Goal: Information Seeking & Learning: Learn about a topic

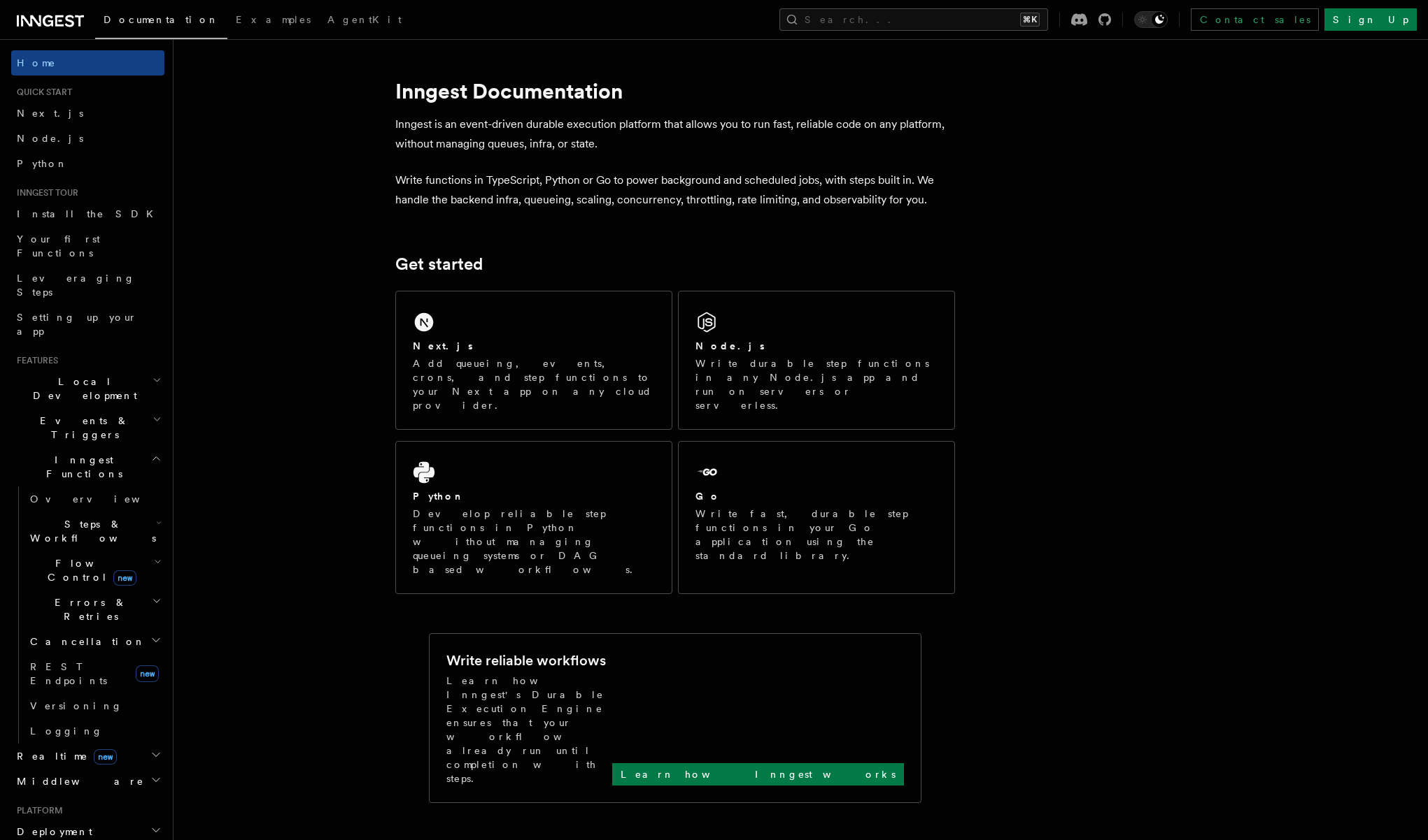
click at [50, 556] on span "Flow Control new" at bounding box center [88, 570] width 130 height 28
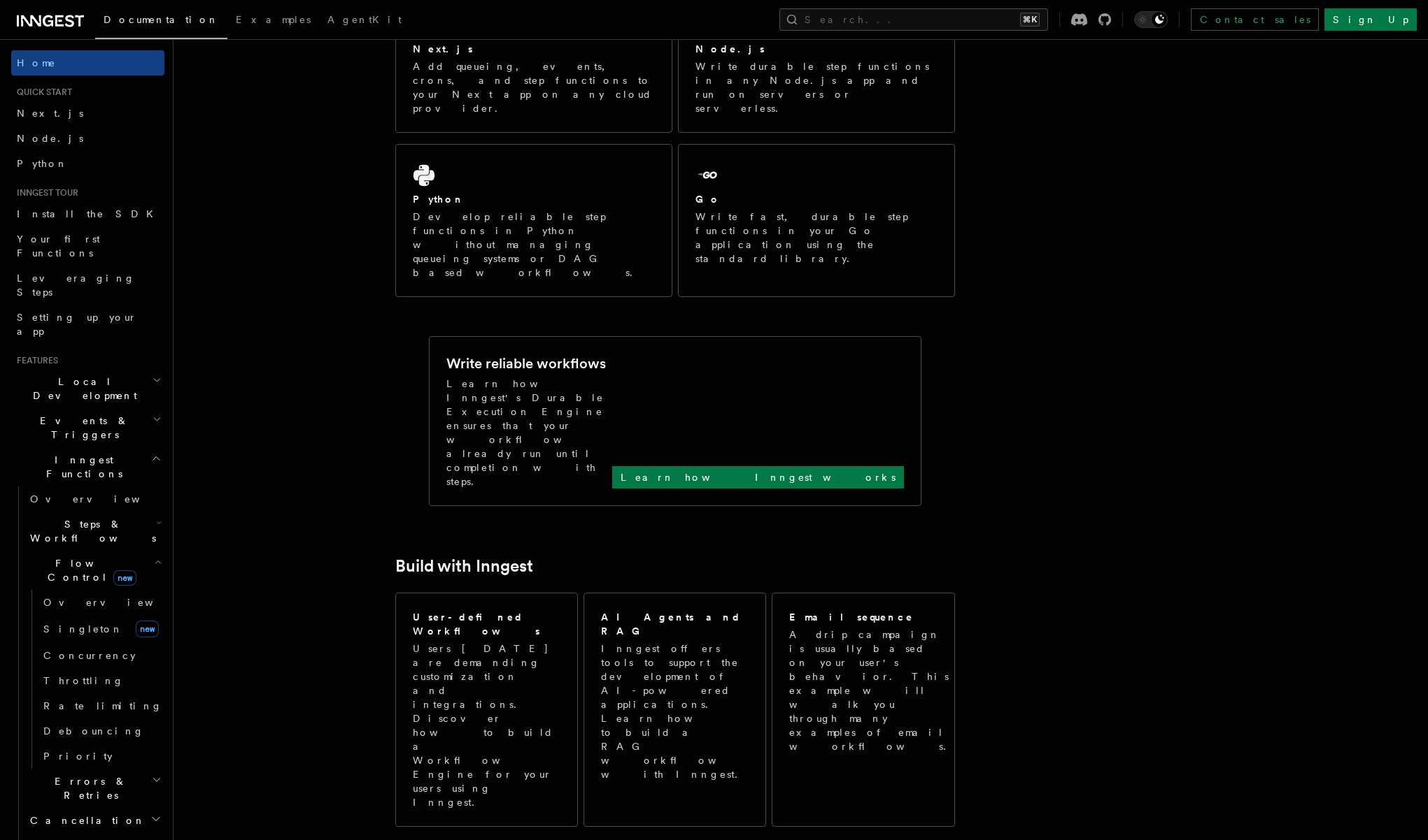
scroll to position [420, 0]
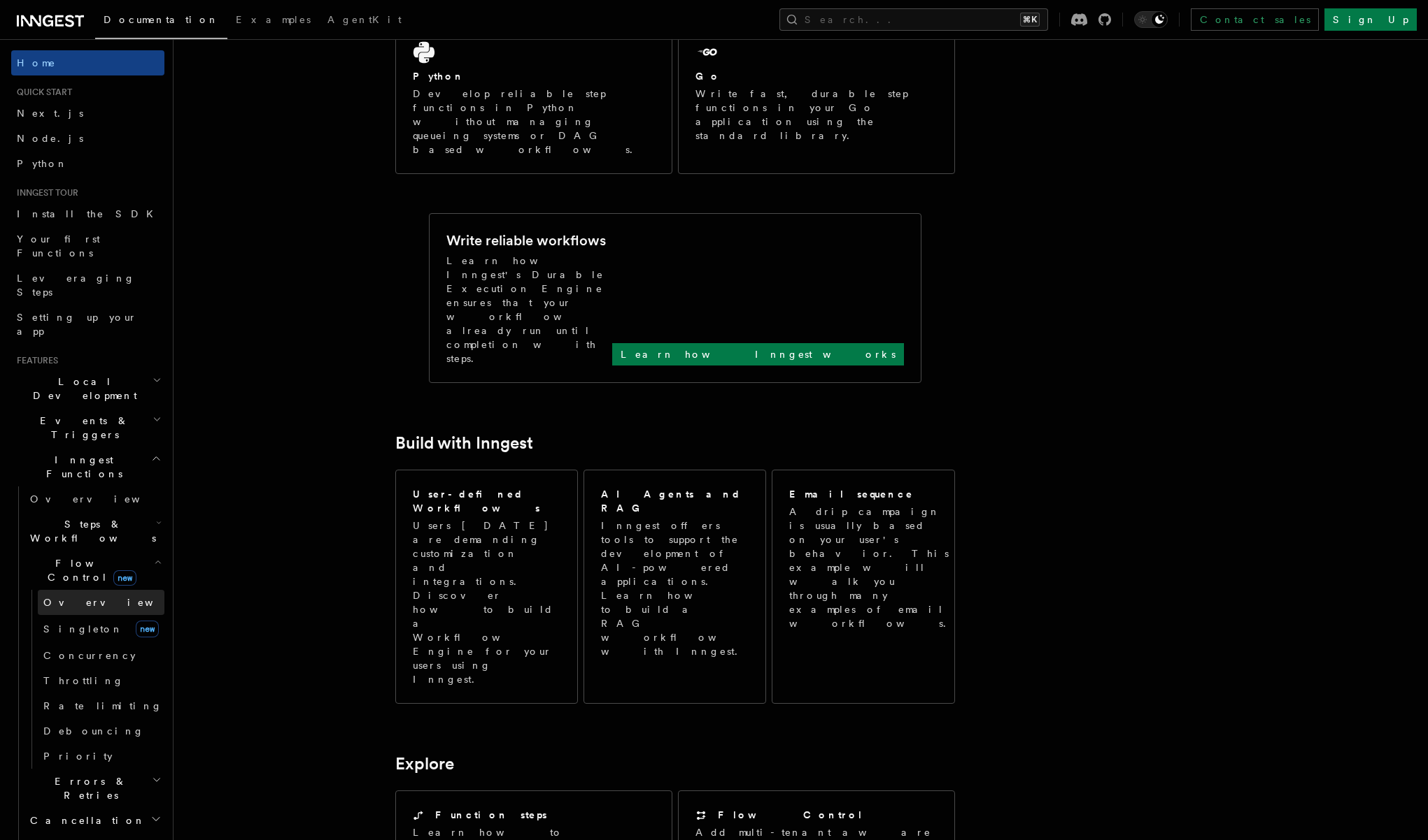
click at [77, 597] on span "Overview" at bounding box center [115, 603] width 144 height 12
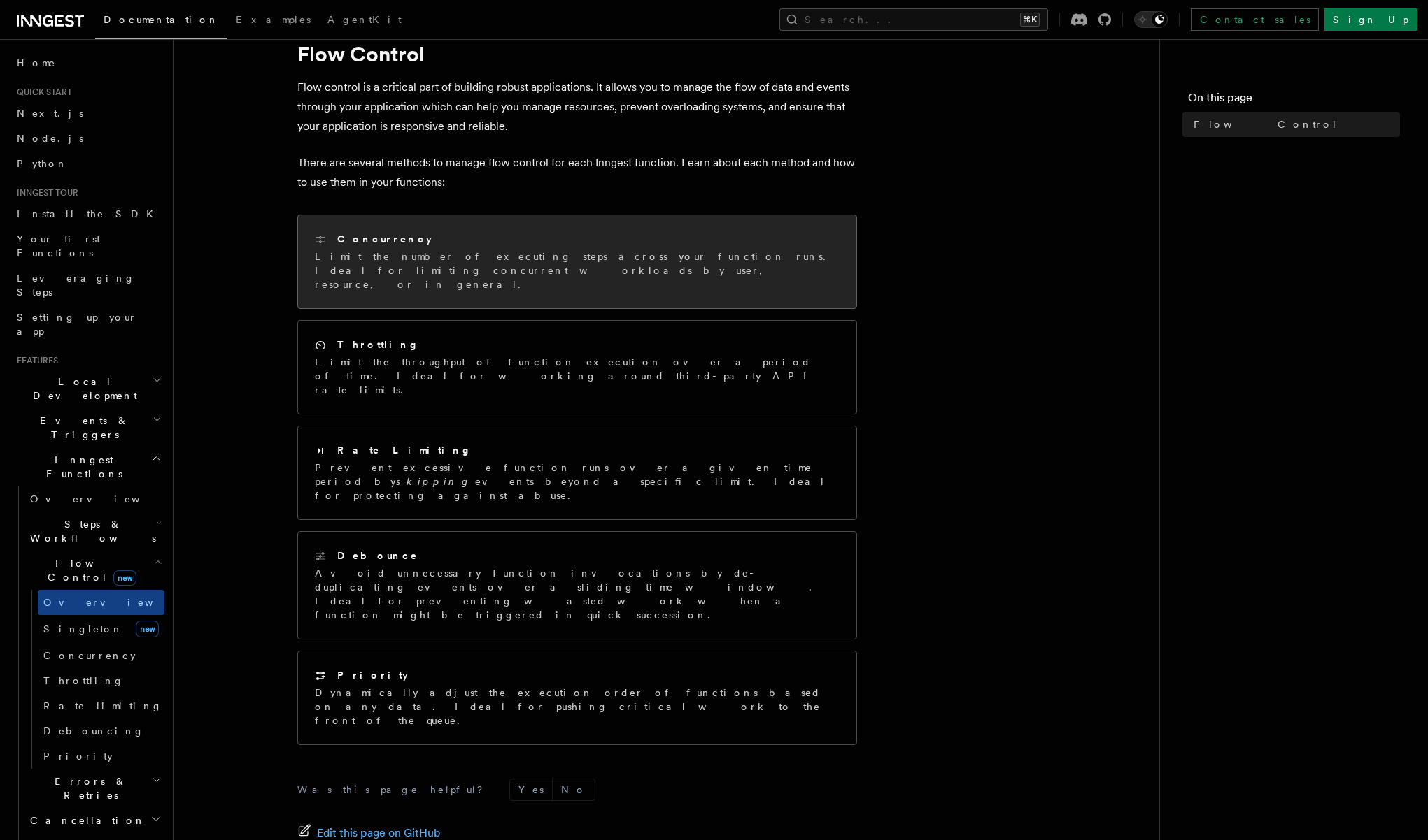
scroll to position [124, 0]
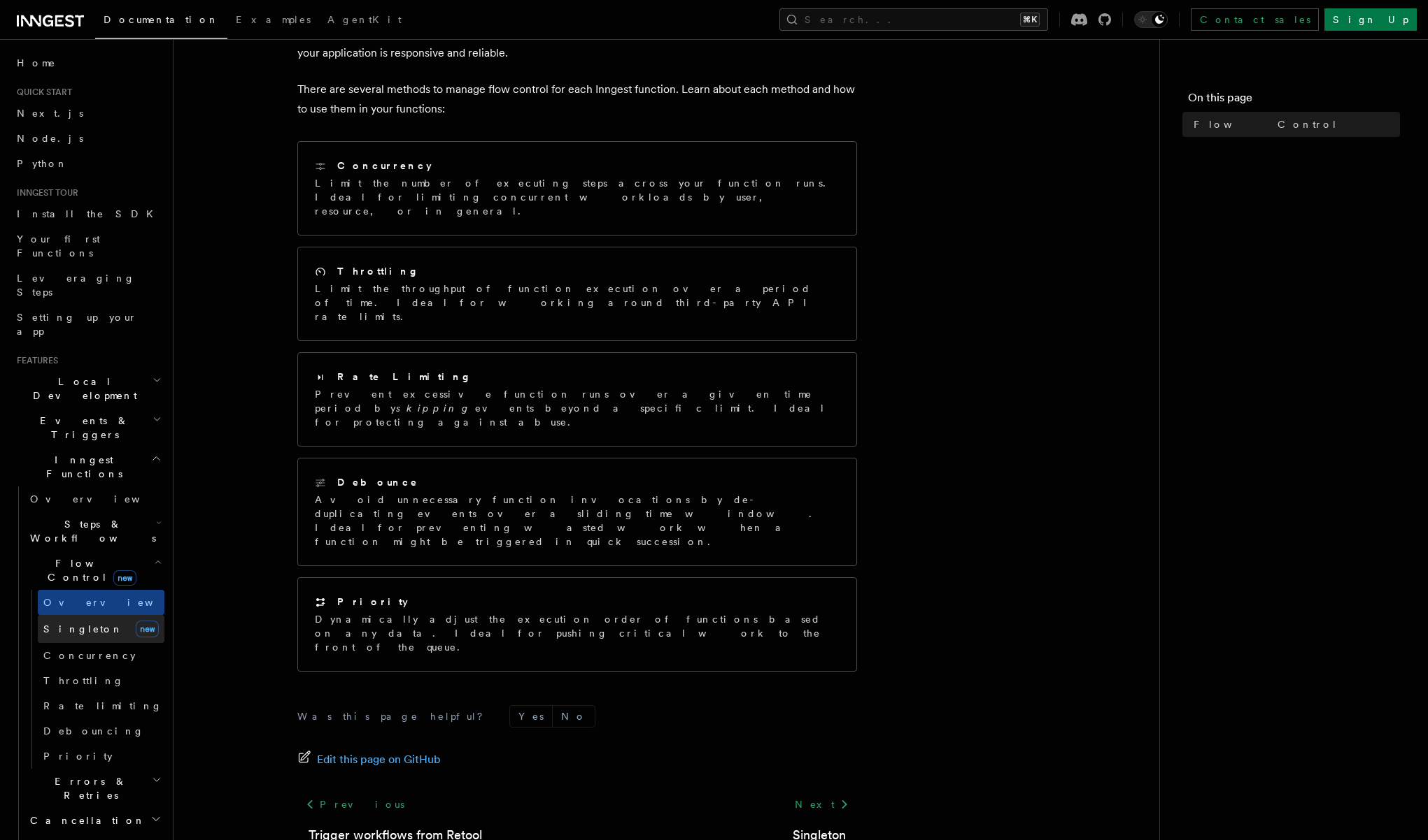
click at [58, 624] on span "Singleton" at bounding box center [83, 630] width 80 height 12
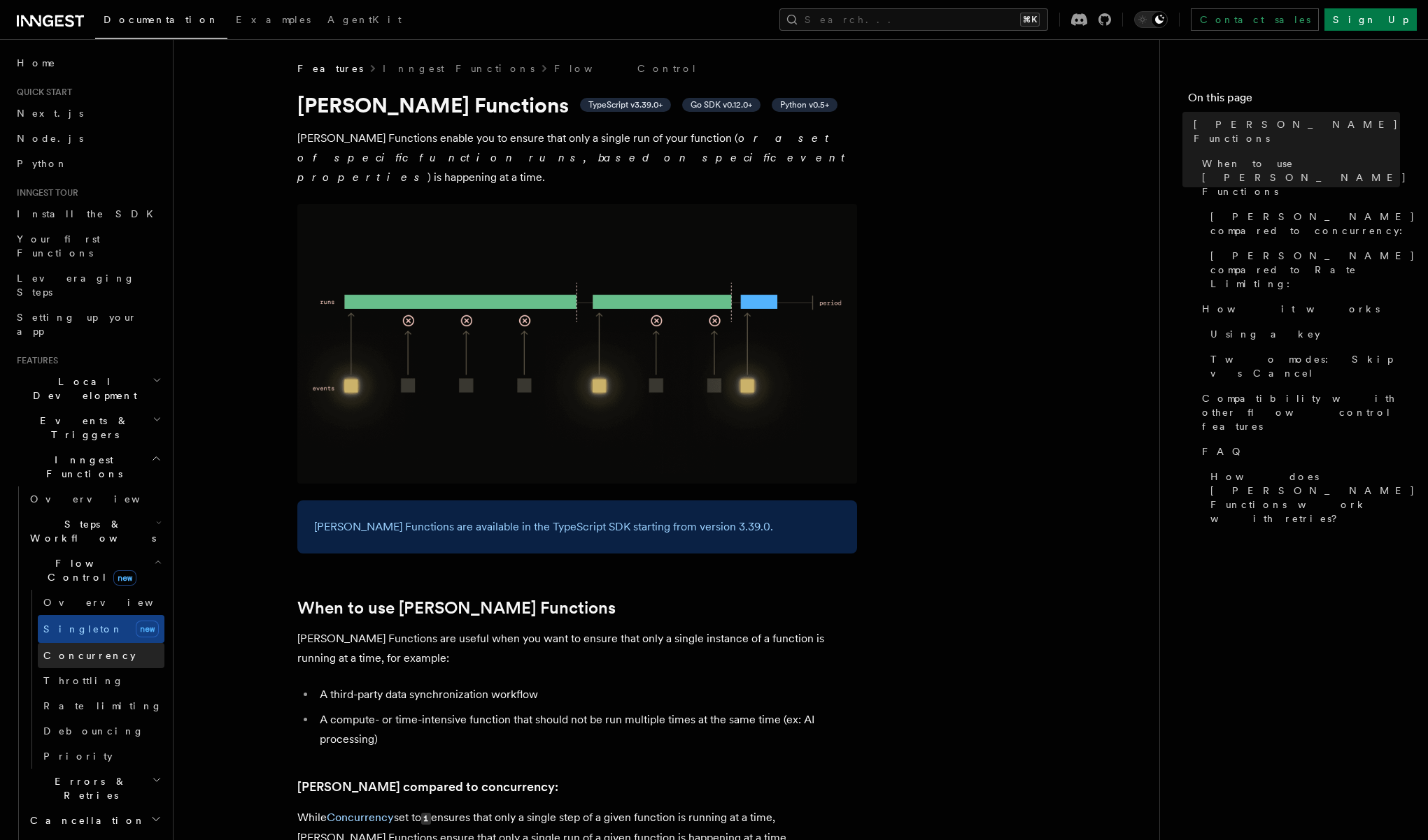
click at [56, 651] on span "Concurrency" at bounding box center [89, 656] width 92 height 12
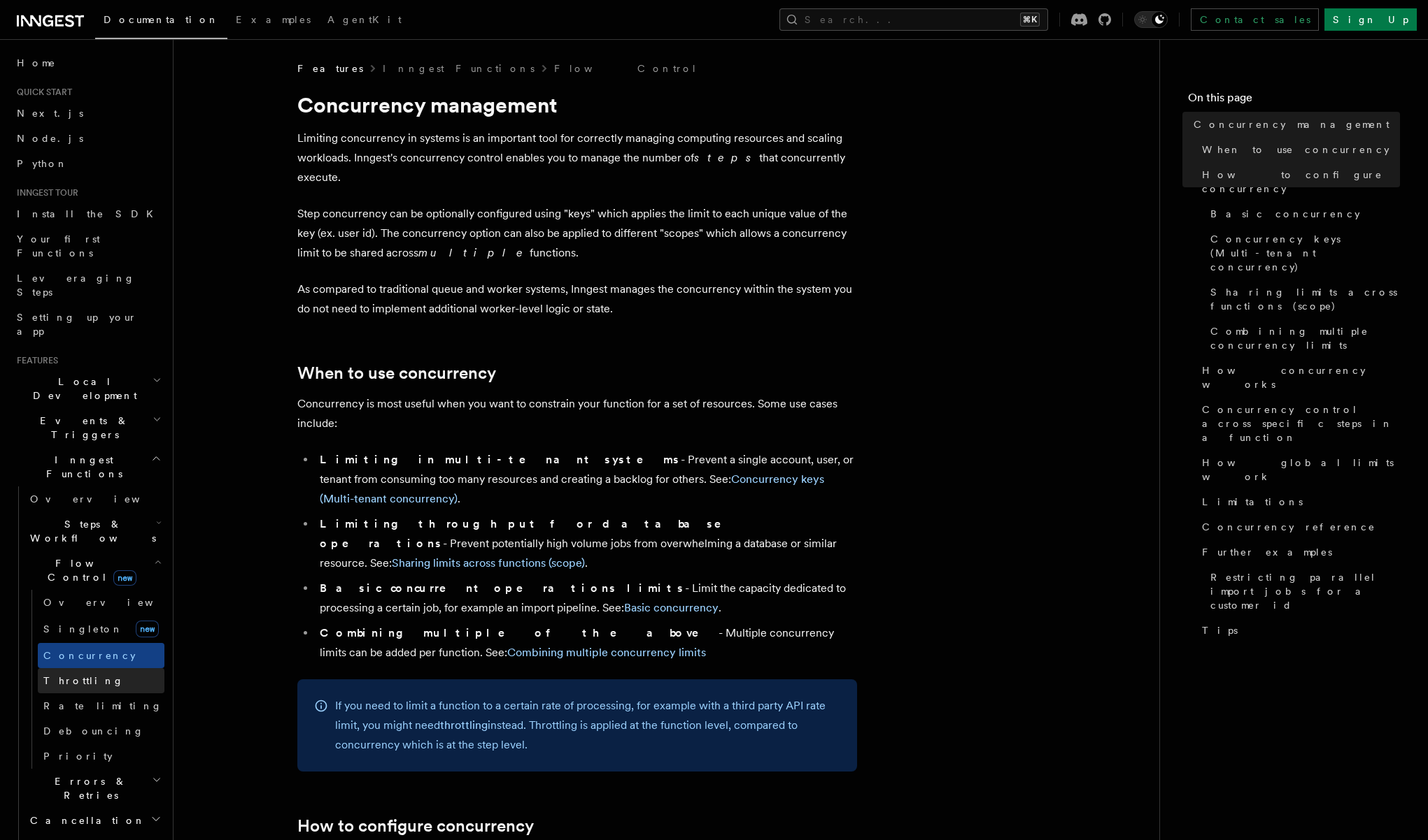
click at [54, 676] on span "Throttling" at bounding box center [84, 681] width 81 height 12
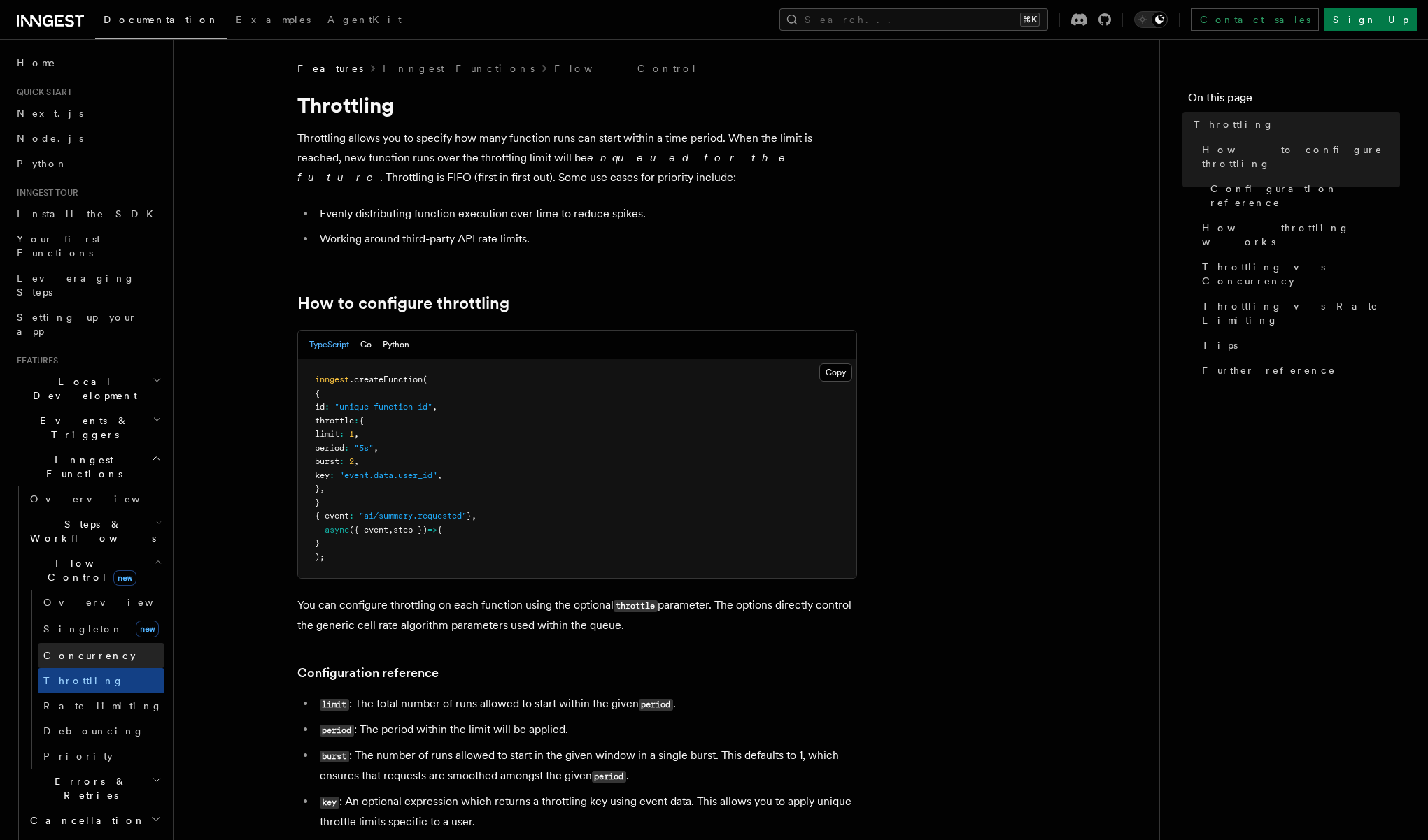
click at [61, 651] on span "Concurrency" at bounding box center [89, 656] width 92 height 12
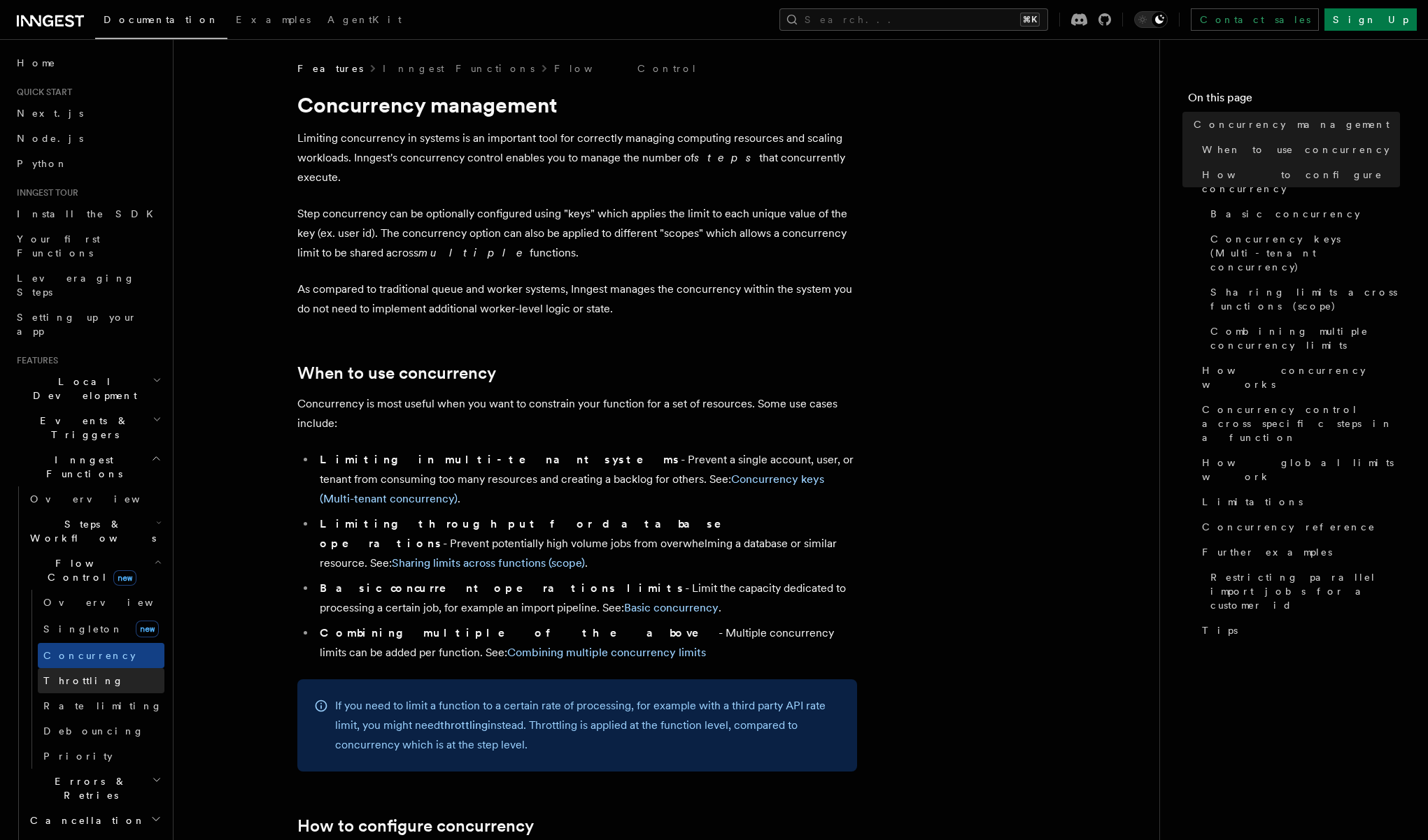
click at [53, 676] on span "Throttling" at bounding box center [84, 681] width 81 height 12
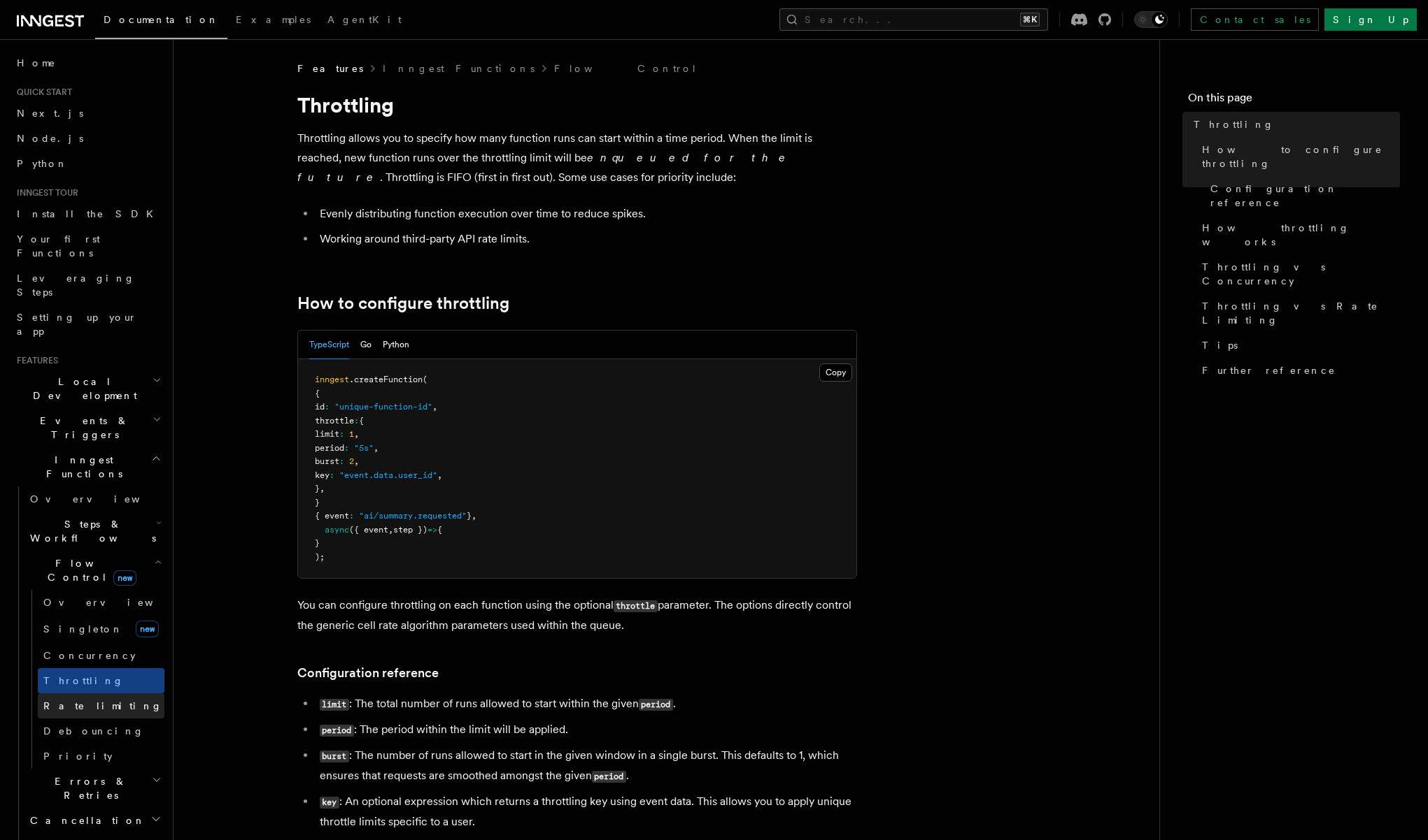
click at [55, 701] on span "Rate limiting" at bounding box center [103, 706] width 119 height 12
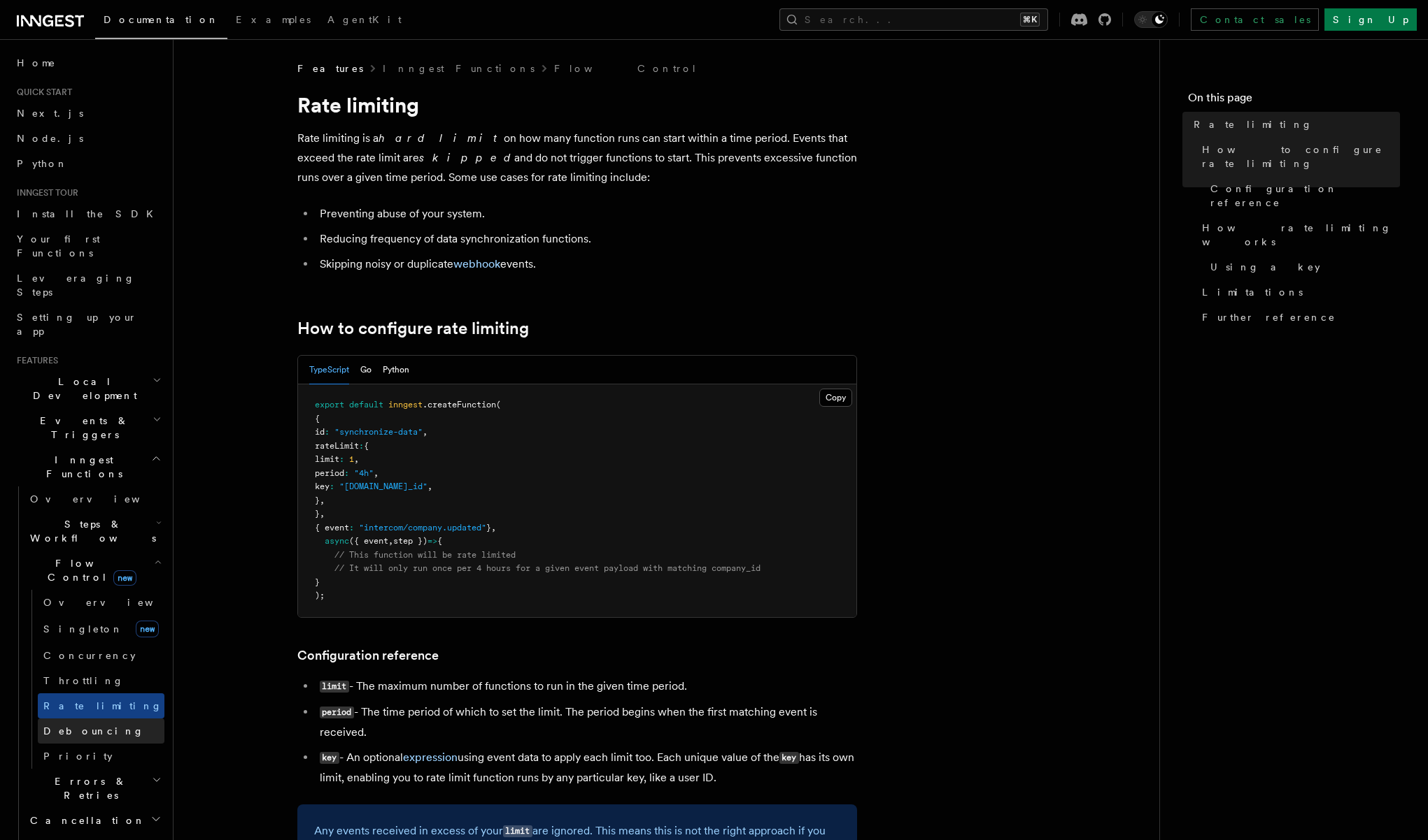
click at [61, 726] on span "Debouncing" at bounding box center [93, 731] width 101 height 12
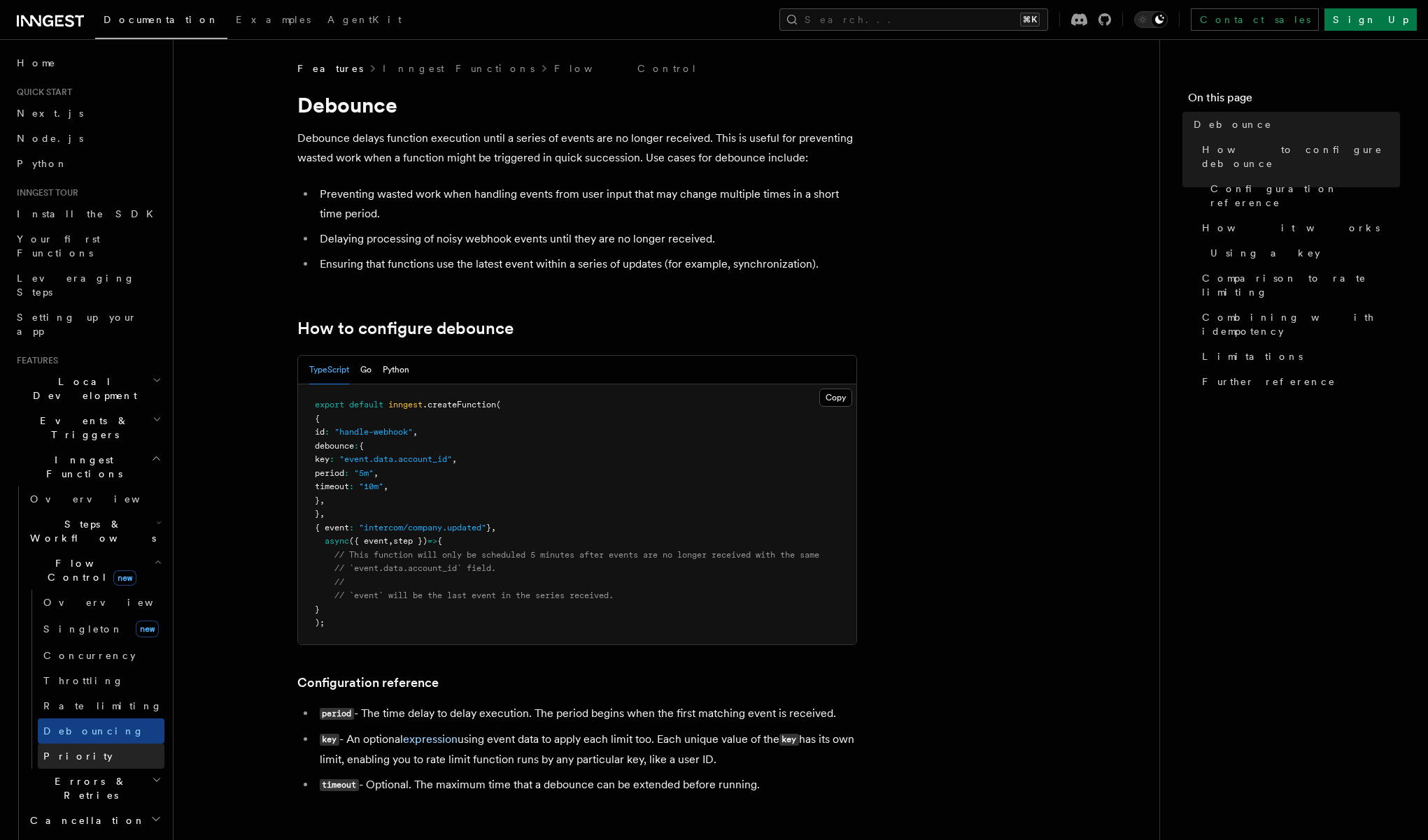
click at [61, 751] on span "Priority" at bounding box center [78, 756] width 69 height 12
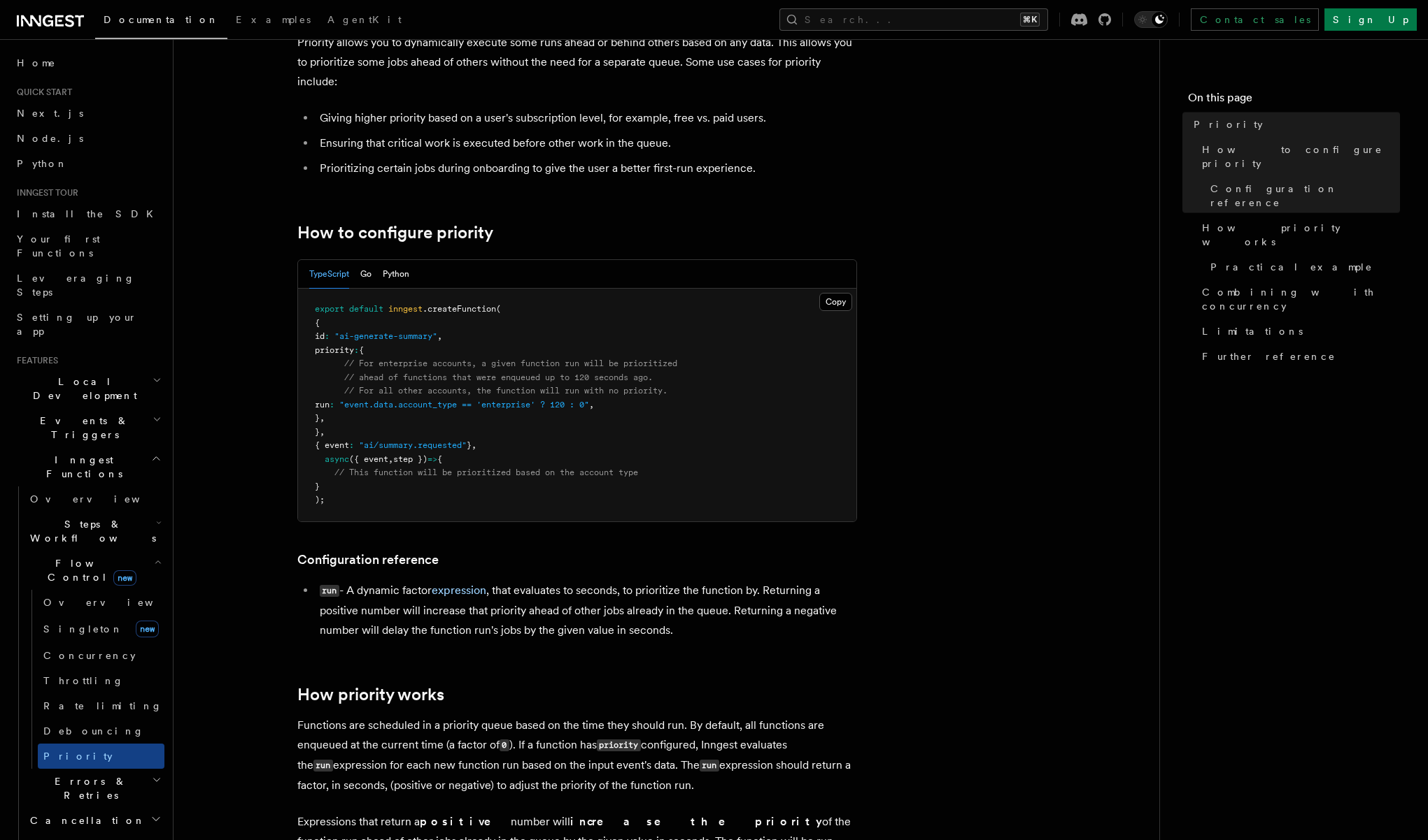
scroll to position [336, 0]
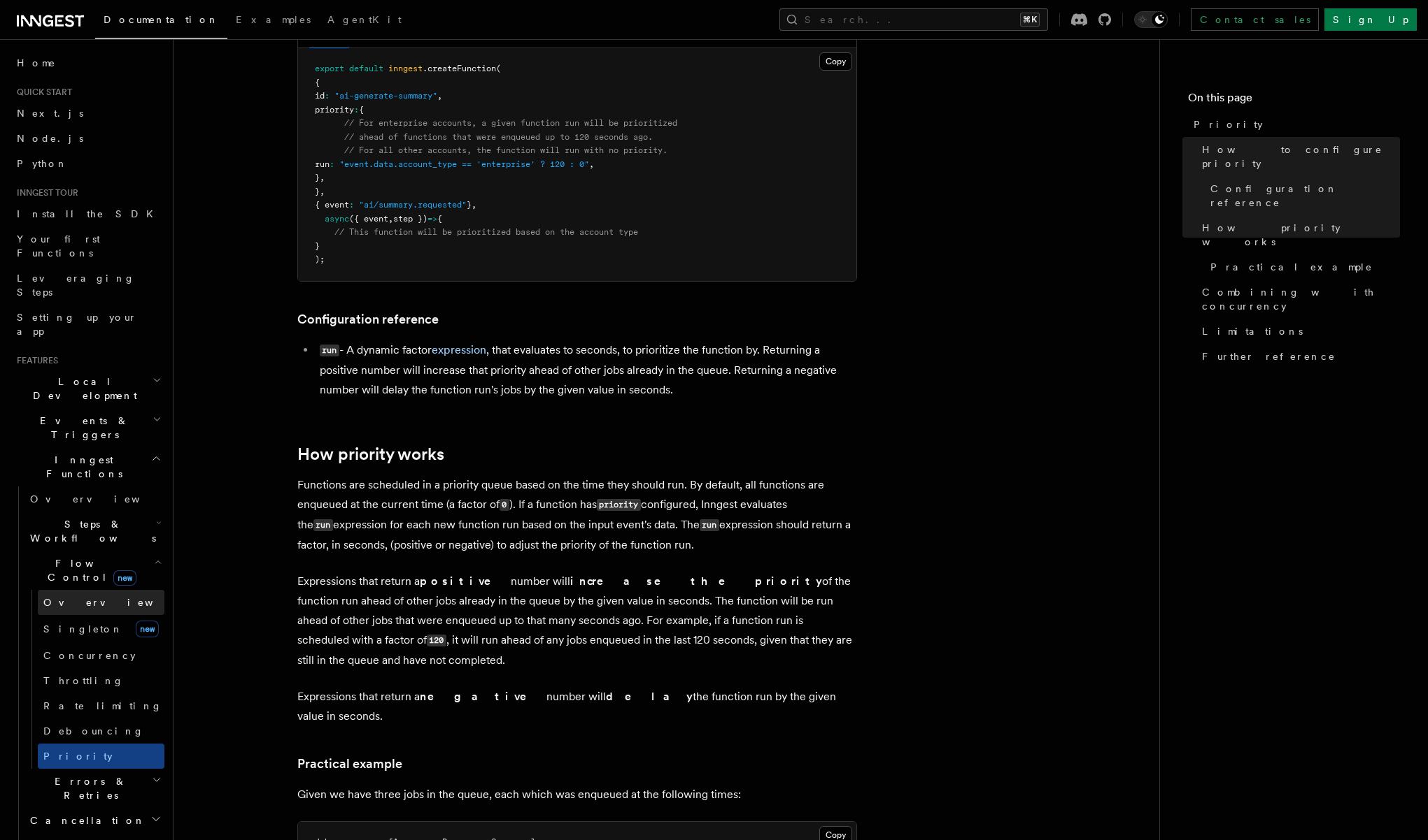
click at [64, 597] on span "Overview" at bounding box center [115, 603] width 144 height 12
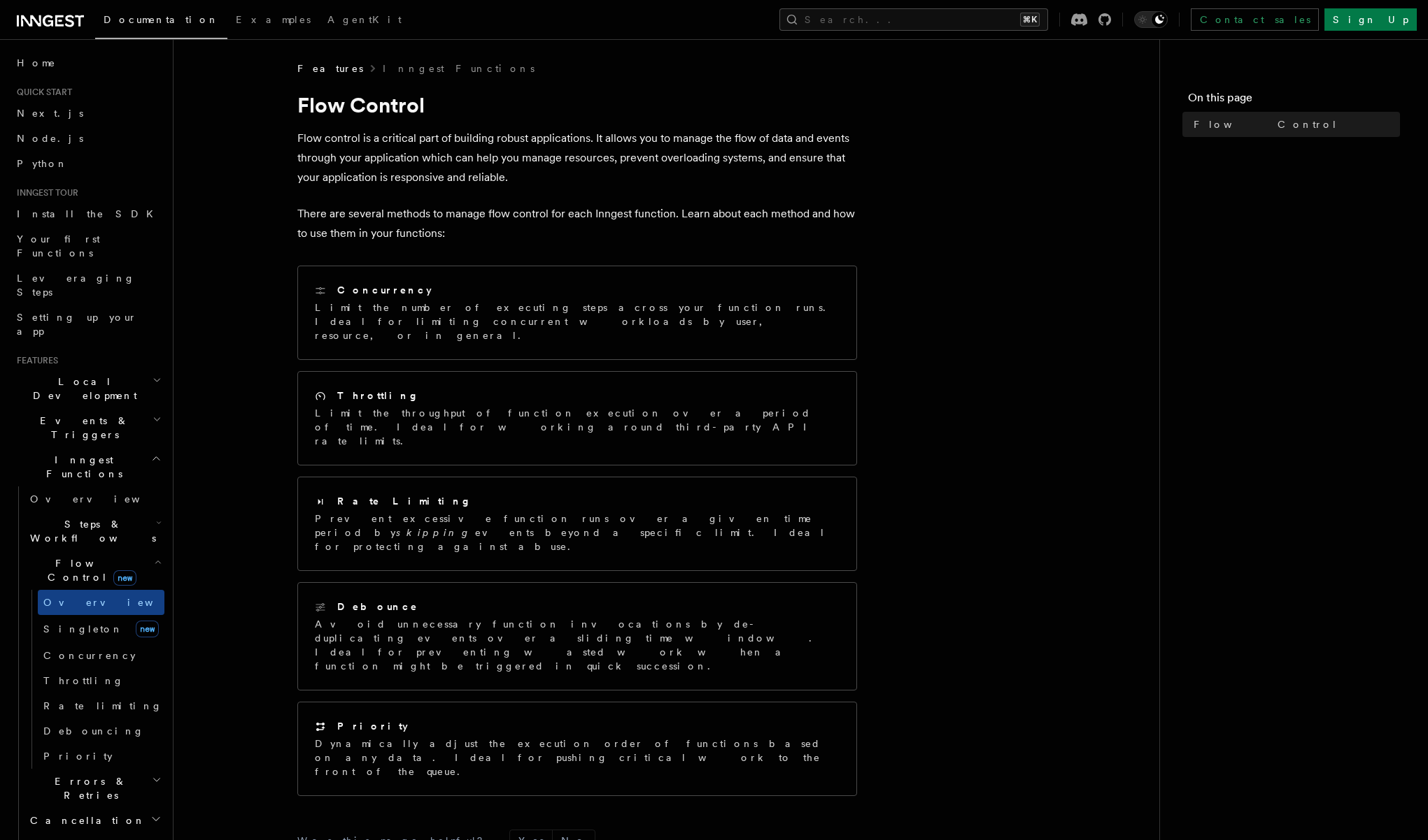
scroll to position [124, 0]
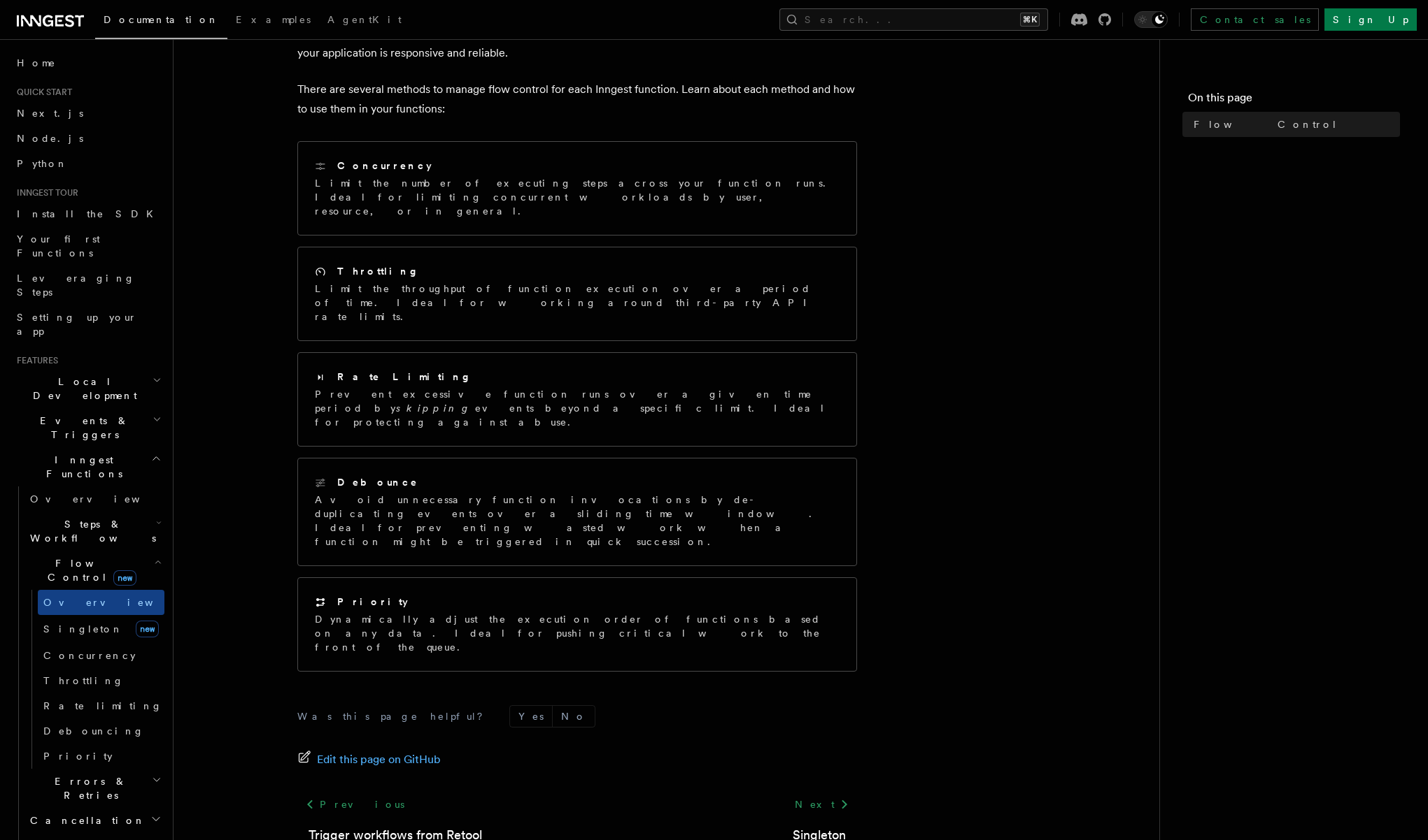
click at [56, 775] on span "Errors & Retries" at bounding box center [88, 788] width 127 height 28
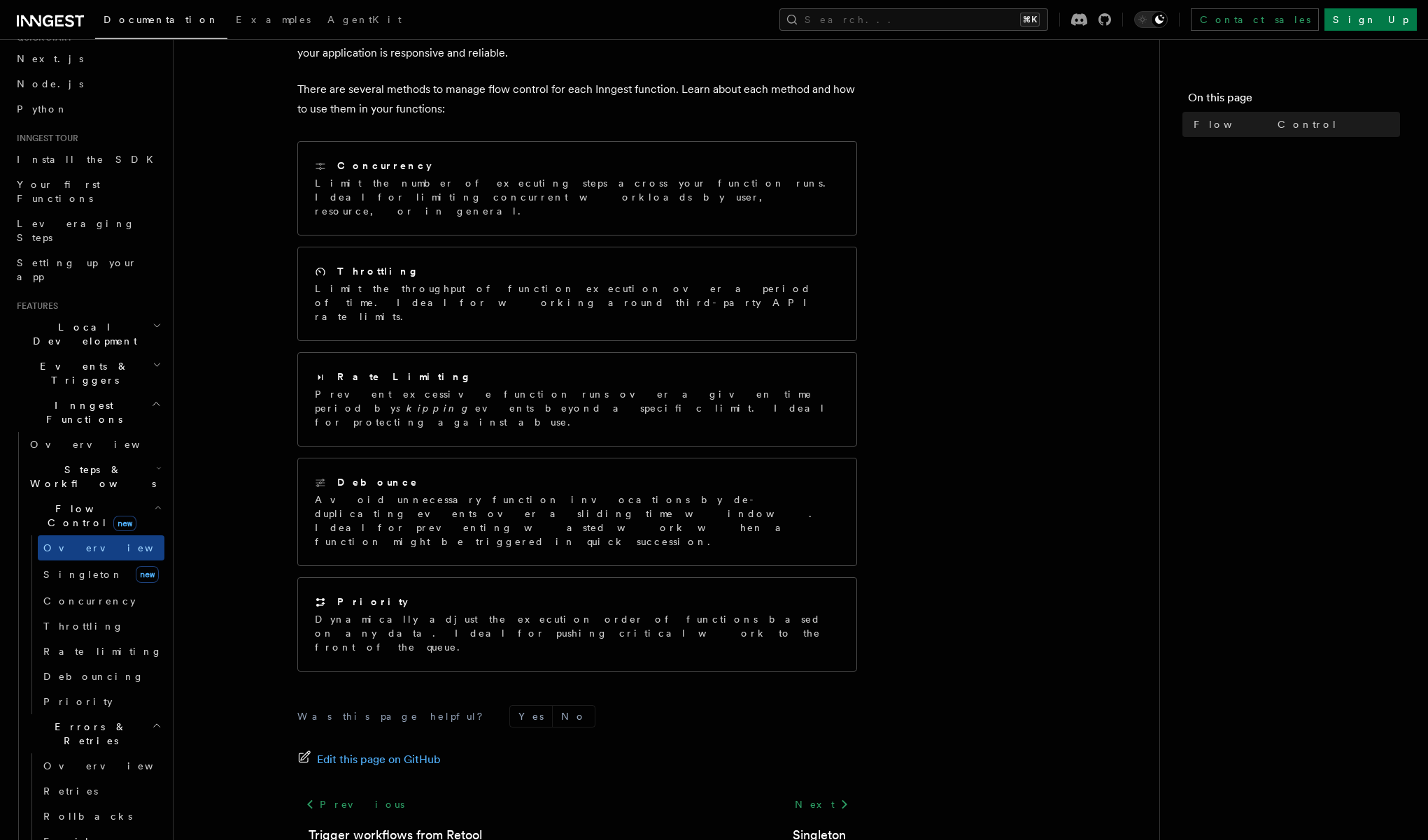
scroll to position [279, 0]
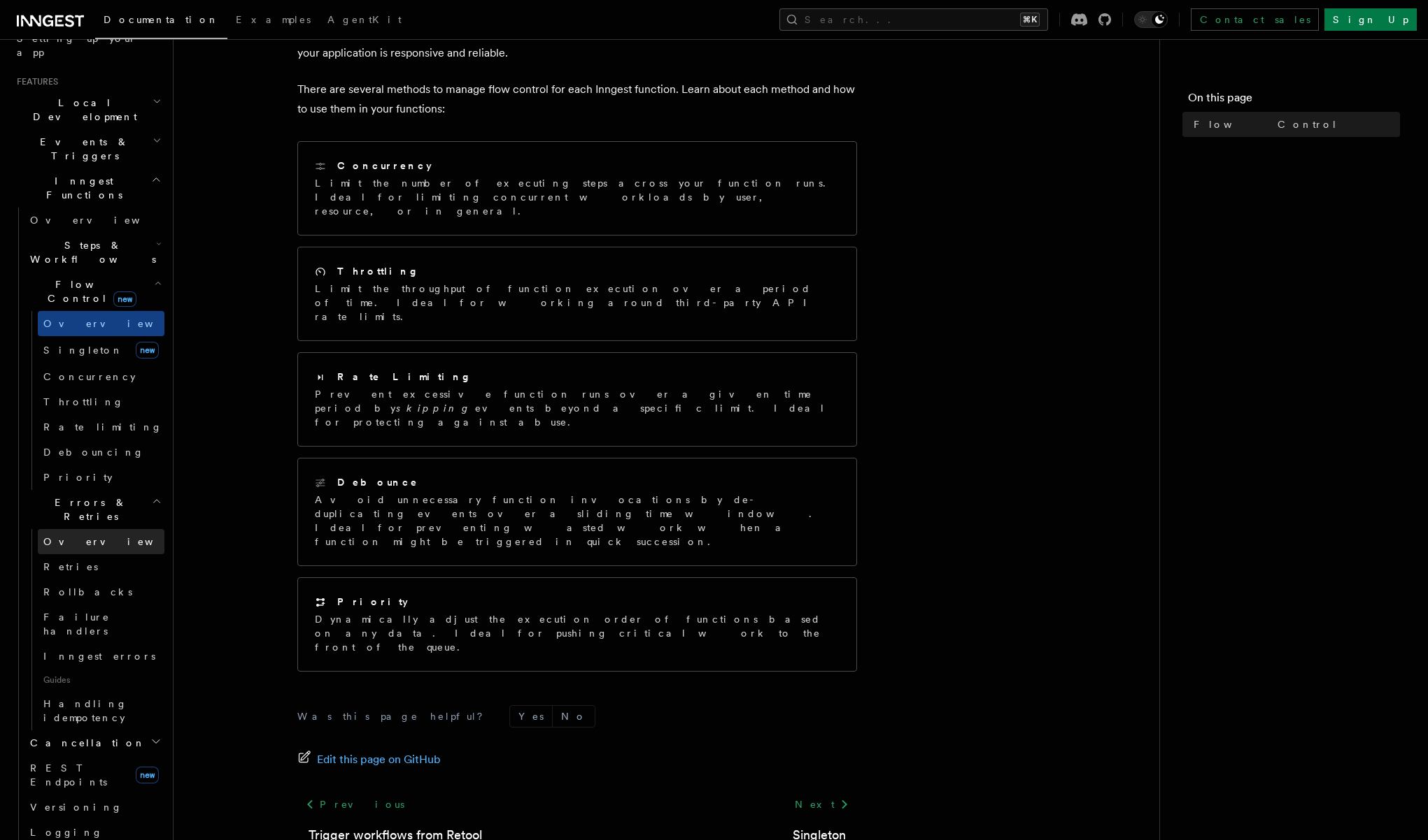
click at [86, 530] on link "Overview" at bounding box center [101, 542] width 127 height 25
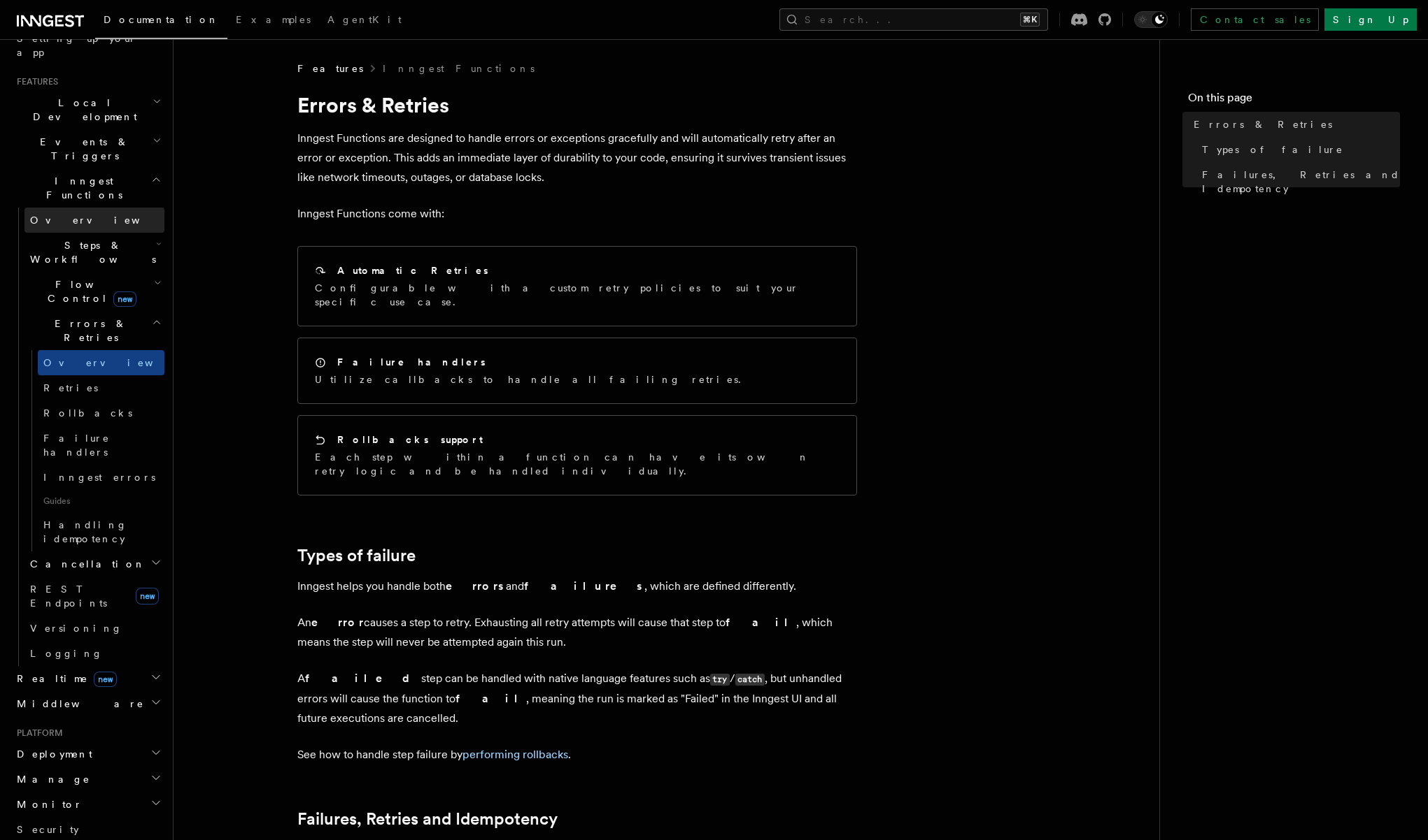
scroll to position [150, 0]
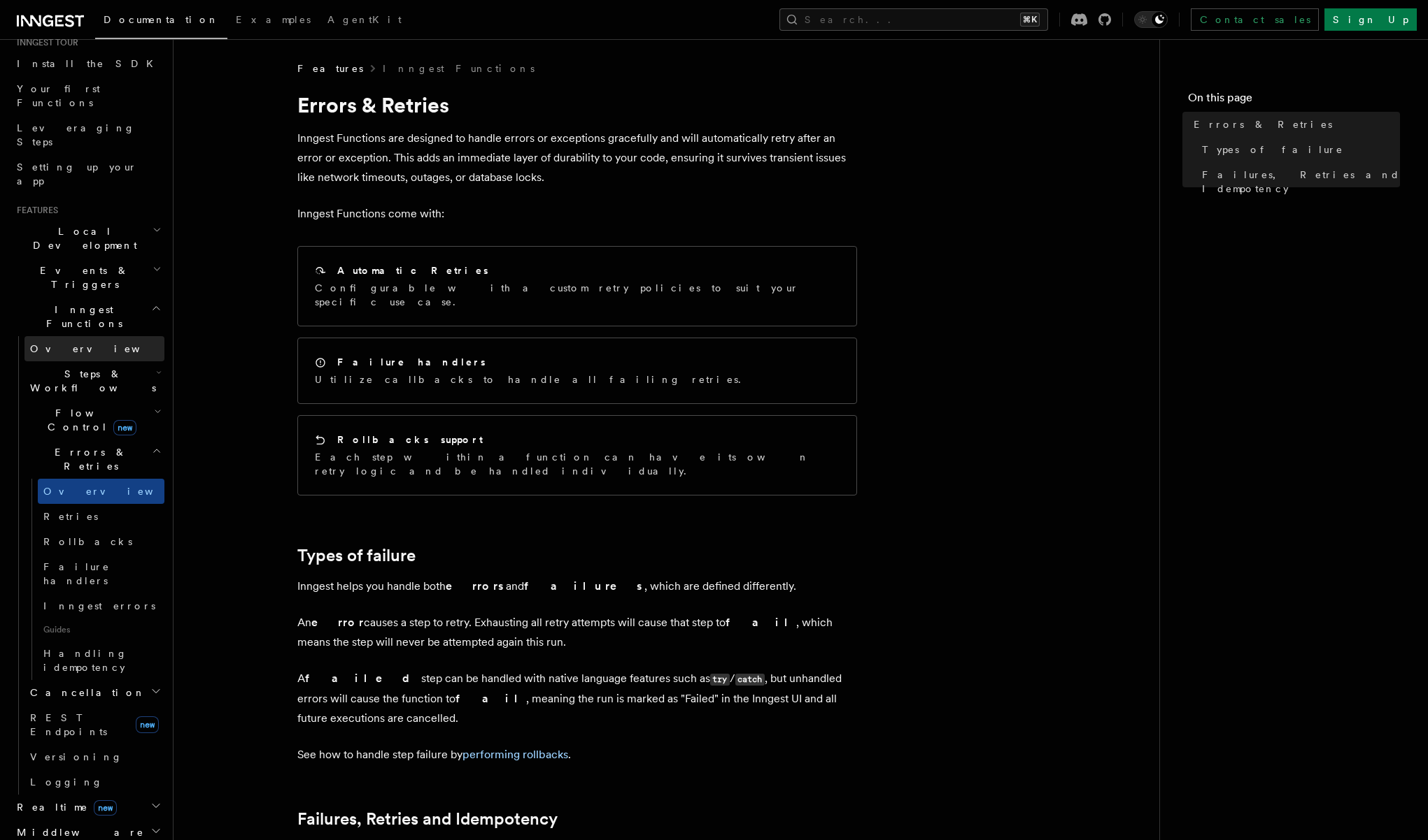
click at [79, 336] on link "Overview" at bounding box center [94, 349] width 140 height 25
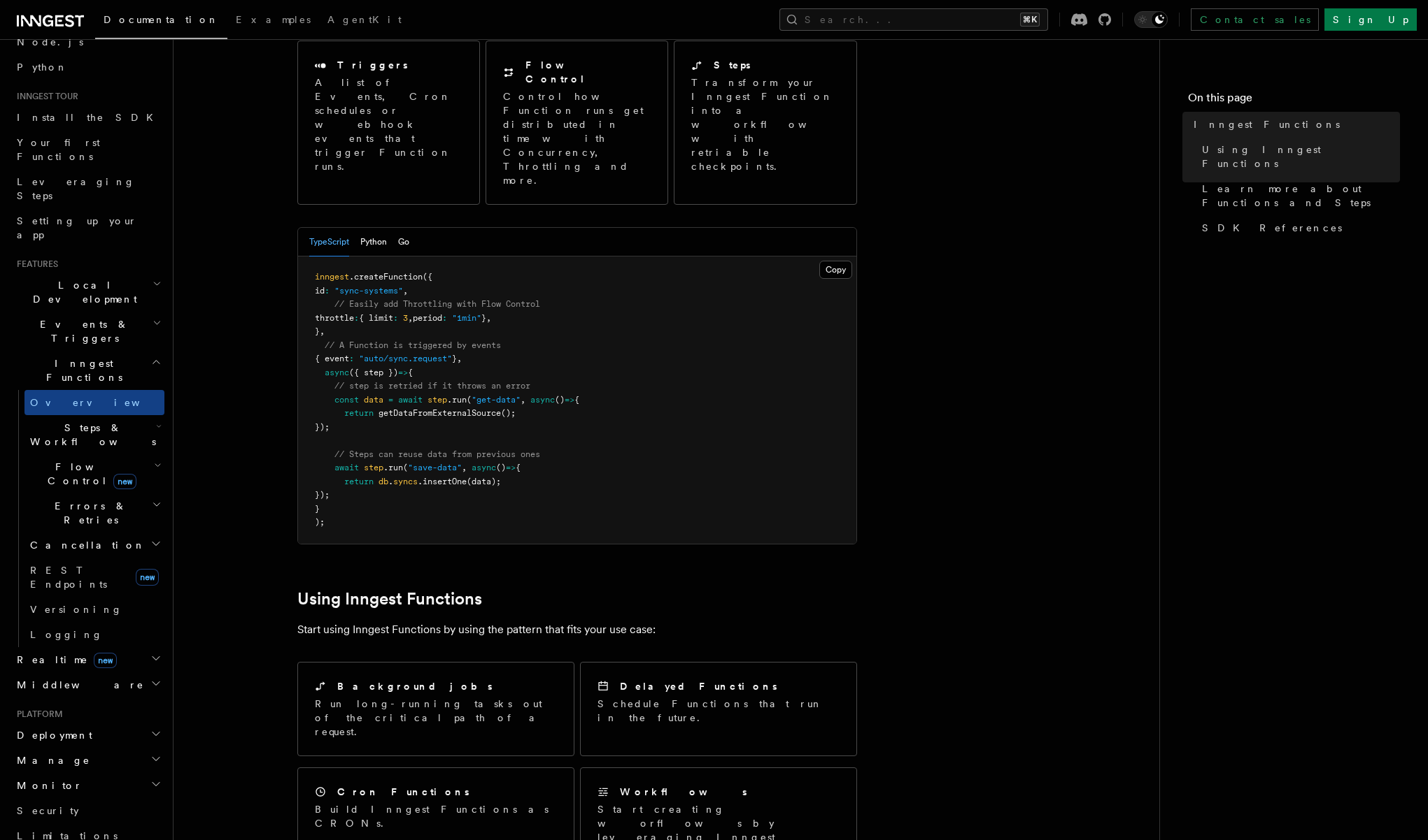
scroll to position [394, 0]
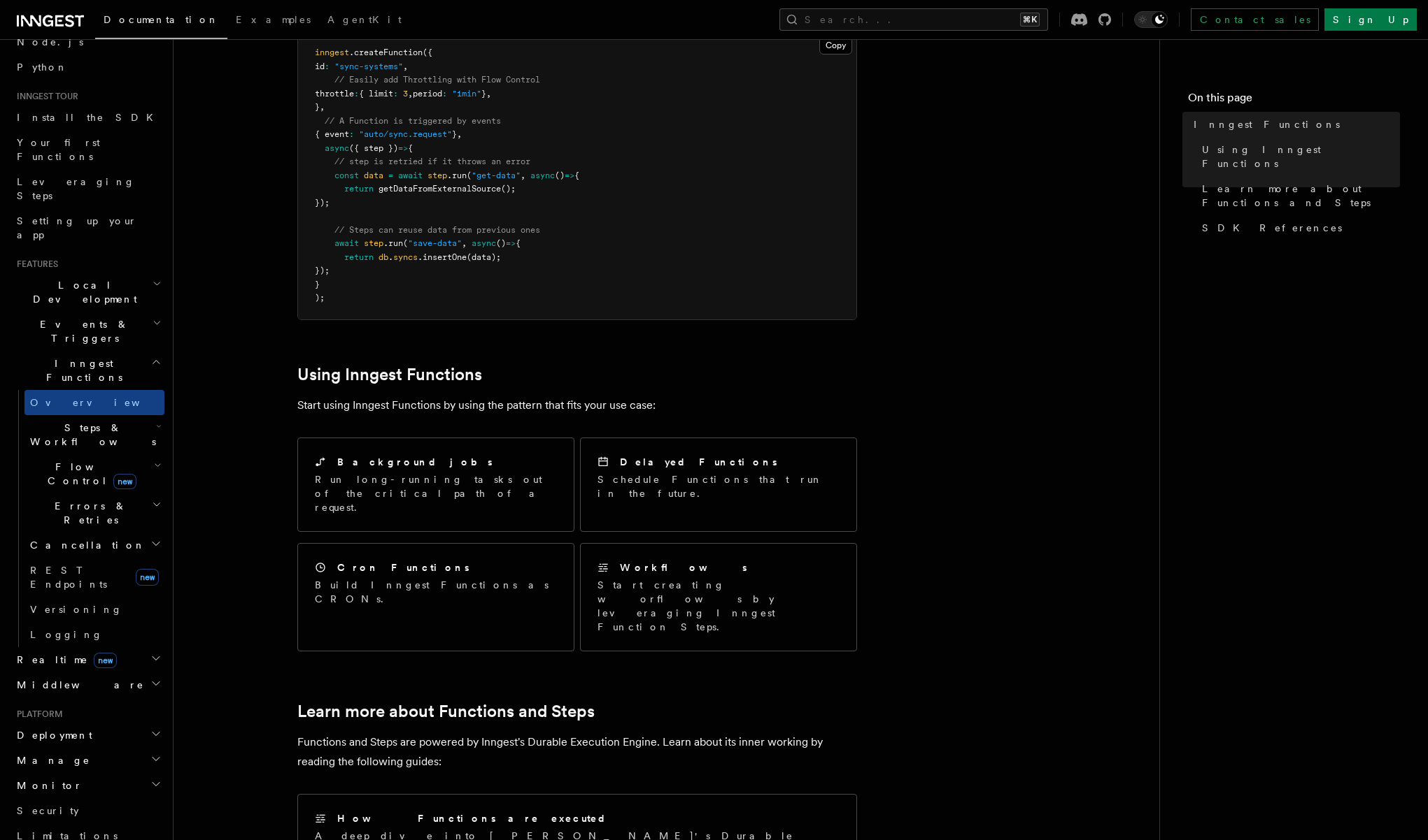
click at [66, 421] on span "Steps & Workflows" at bounding box center [89, 434] width 132 height 28
click at [75, 455] on link "Overview" at bounding box center [101, 467] width 127 height 25
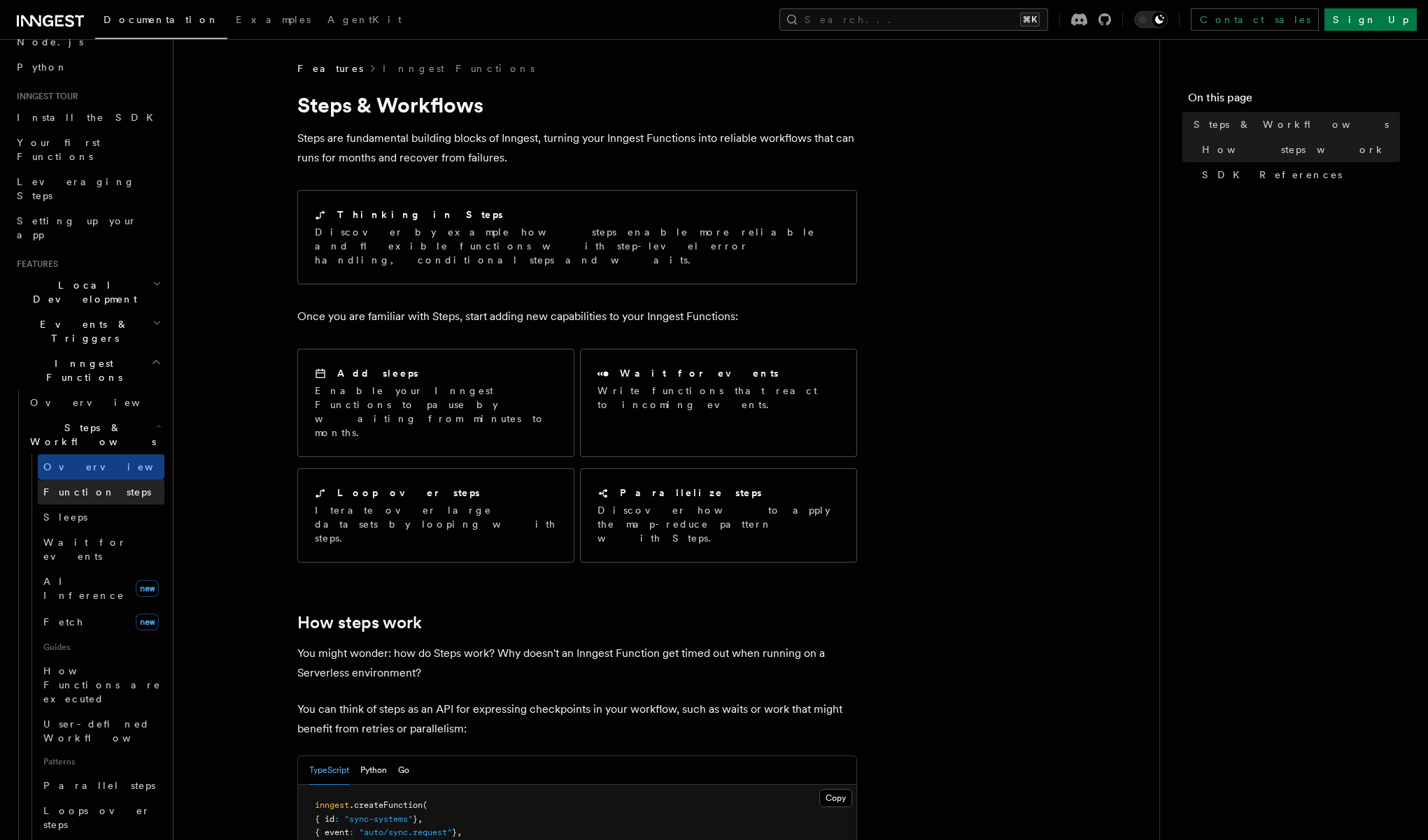
click at [76, 480] on link "Function steps" at bounding box center [101, 492] width 127 height 25
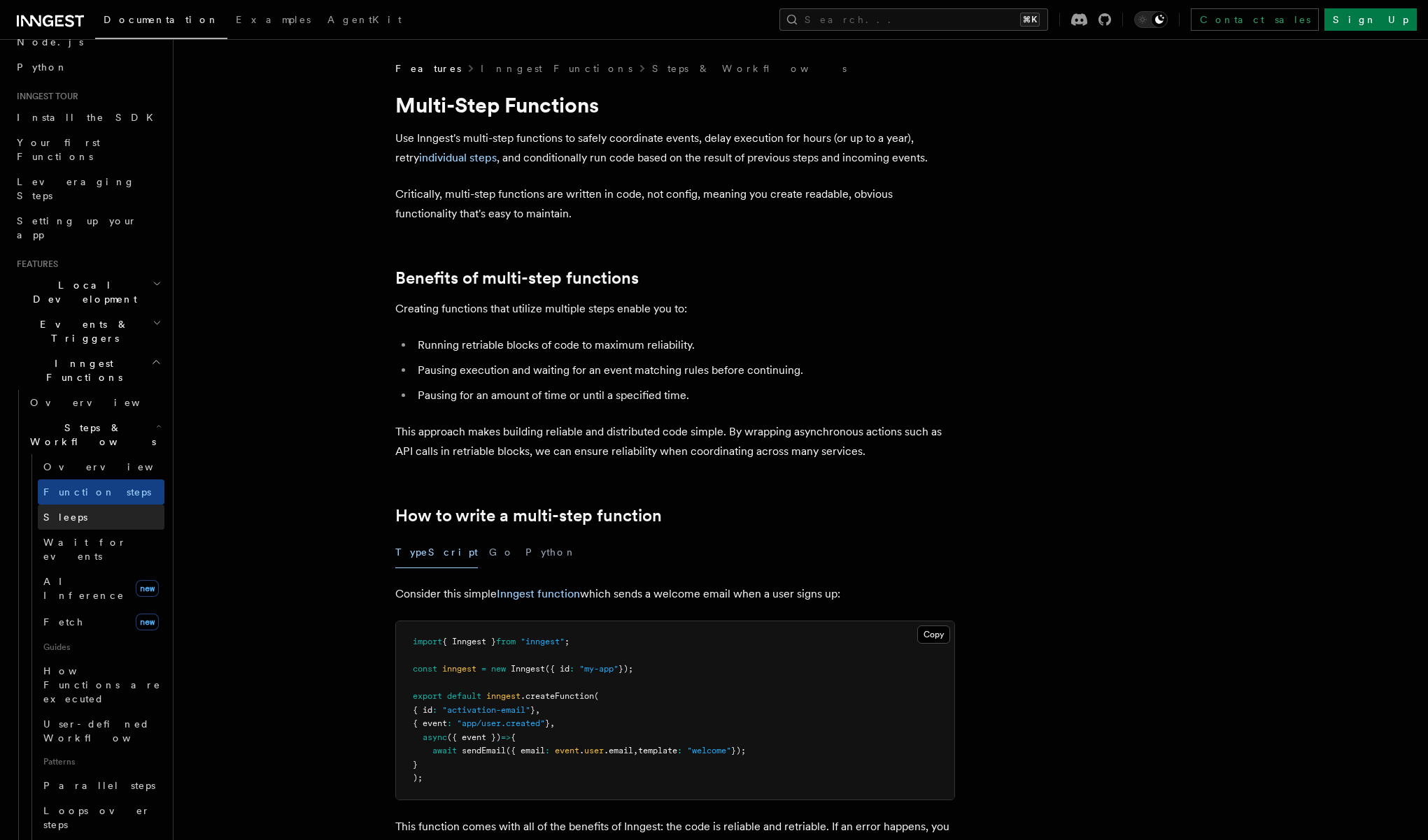
click at [68, 512] on span "Sleeps" at bounding box center [65, 518] width 44 height 12
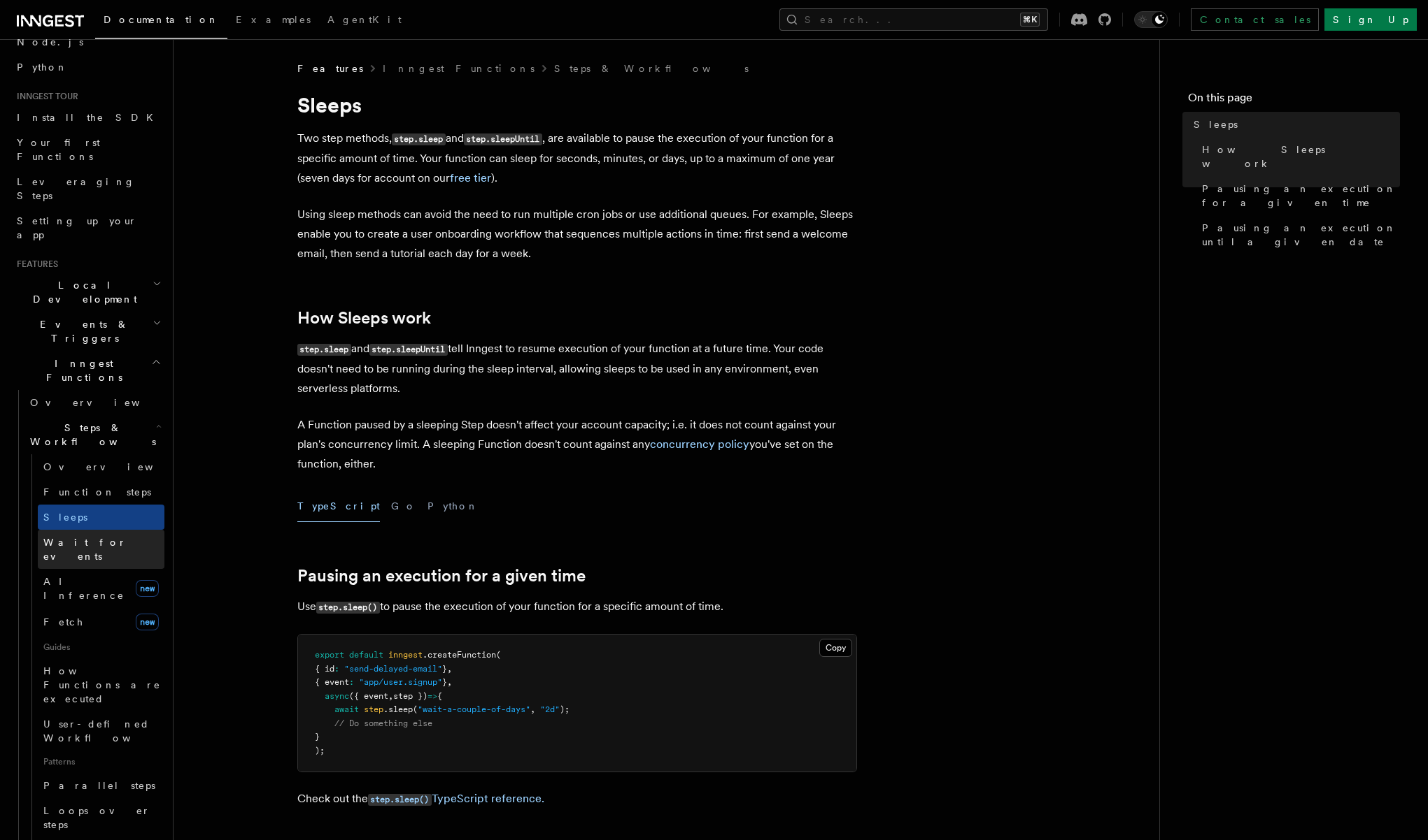
click at [75, 537] on span "Wait for events" at bounding box center [85, 550] width 84 height 25
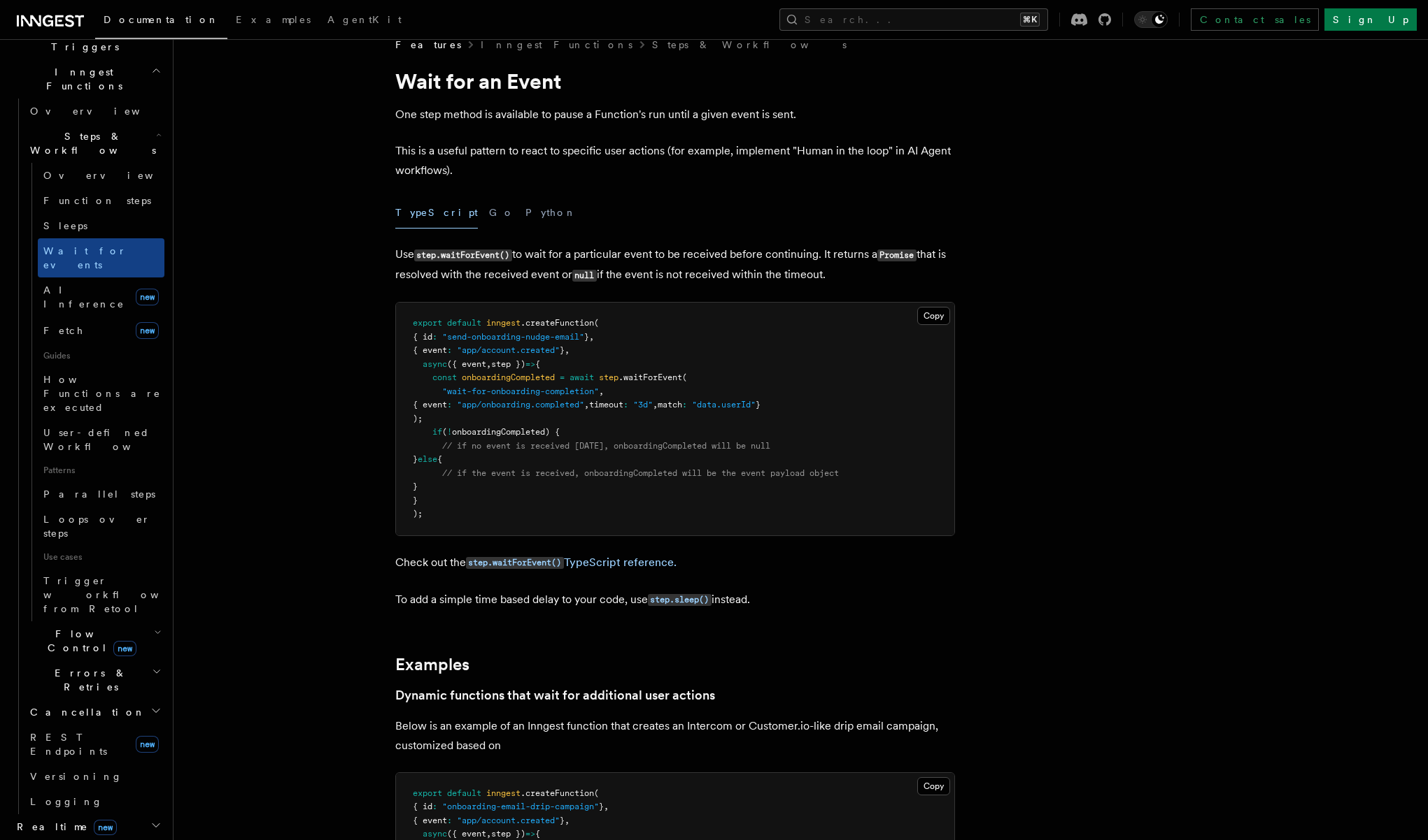
scroll to position [235, 0]
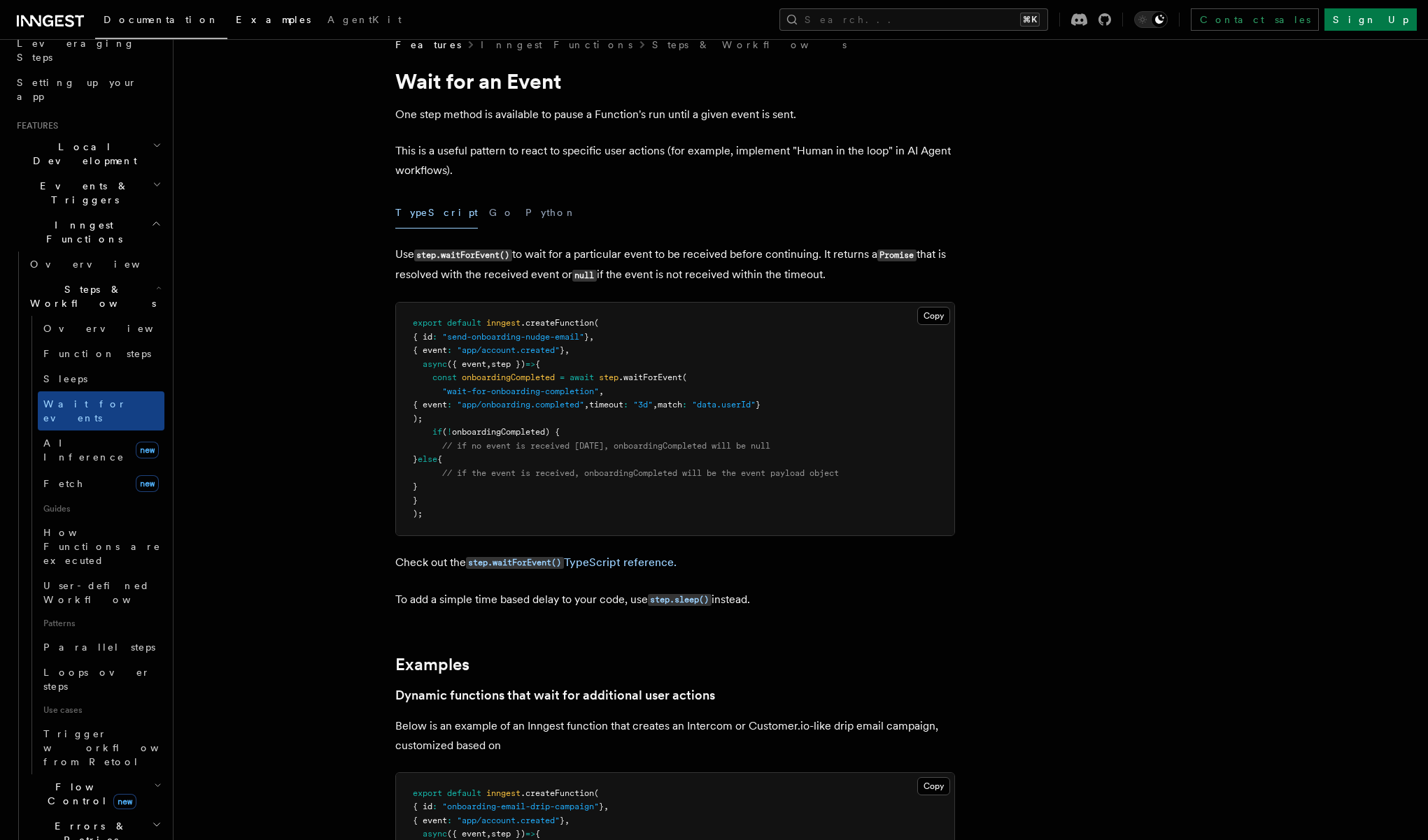
click at [236, 20] on span "Examples" at bounding box center [273, 20] width 75 height 12
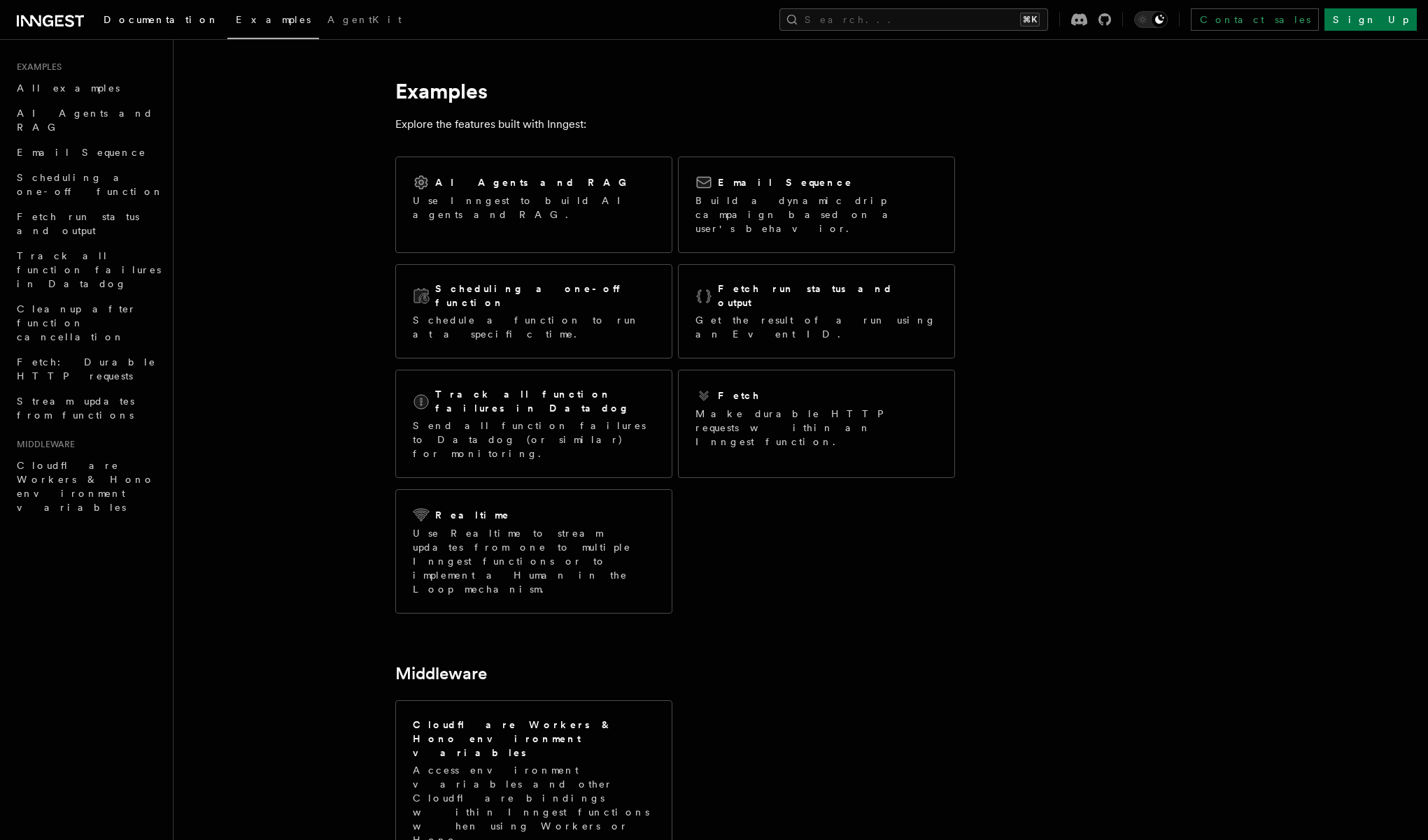
click at [128, 26] on link "Documentation" at bounding box center [162, 20] width 133 height 34
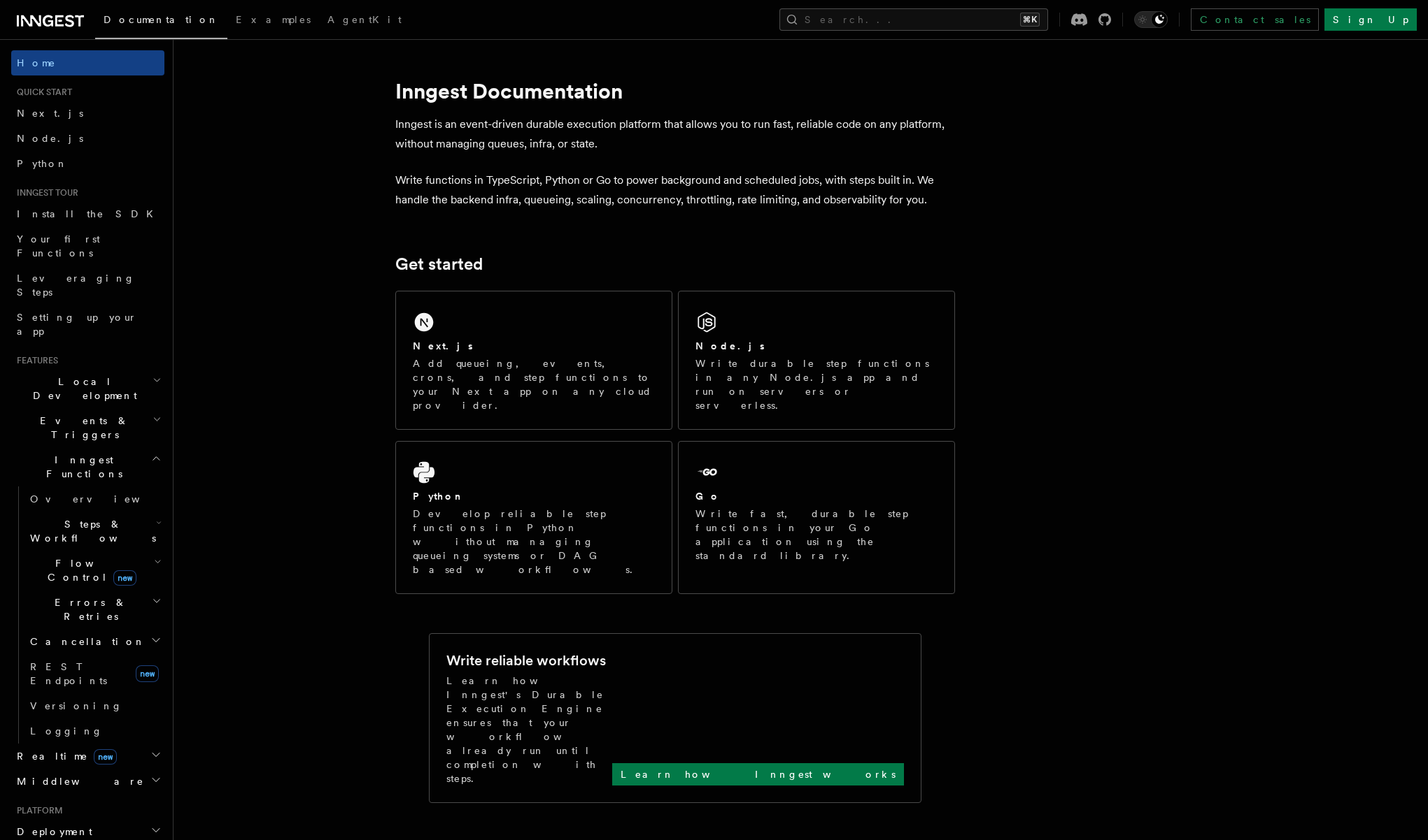
click at [37, 16] on icon at bounding box center [50, 20] width 67 height 16
